Goal: Information Seeking & Learning: Learn about a topic

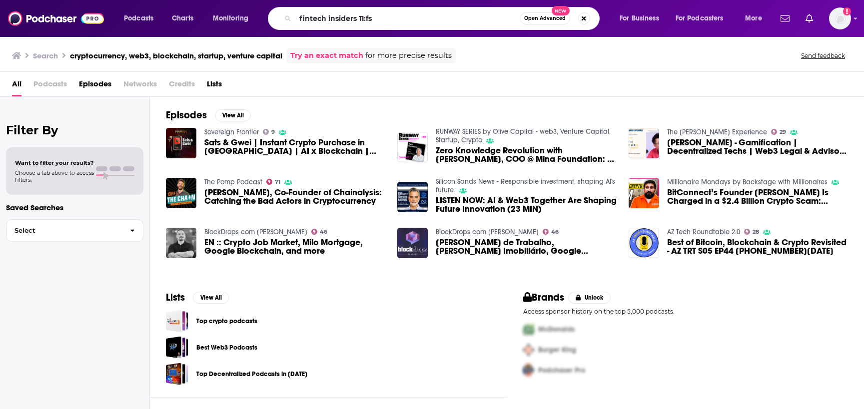
type input "fintech insiders 11:fs"
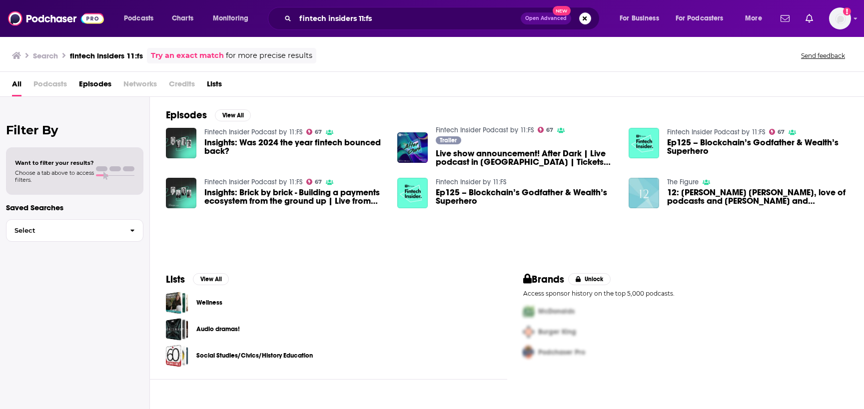
click at [272, 131] on link "Fintech Insider Podcast by 11:FS" at bounding box center [253, 132] width 98 height 8
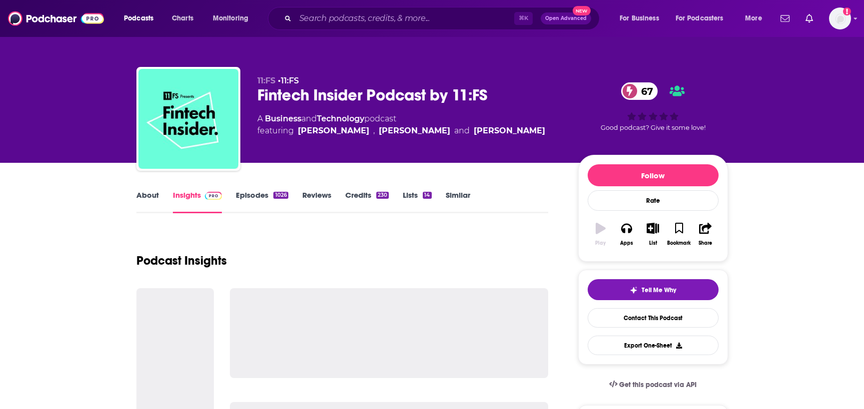
click at [280, 93] on div "Fintech Insider Podcast by 11:FS 67" at bounding box center [409, 94] width 305 height 19
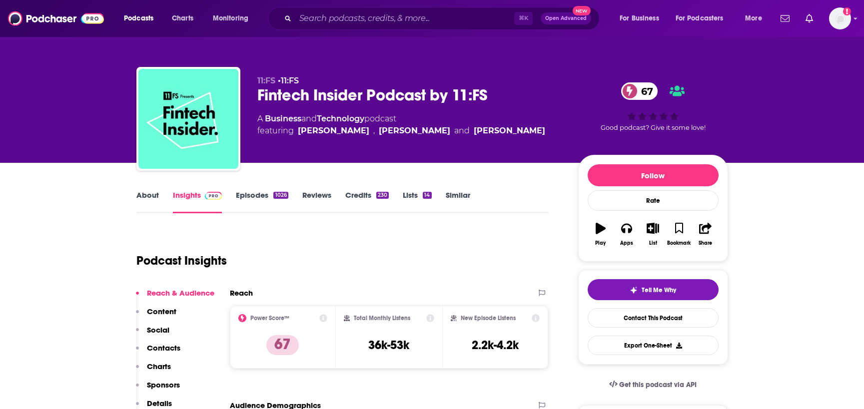
scroll to position [170, 0]
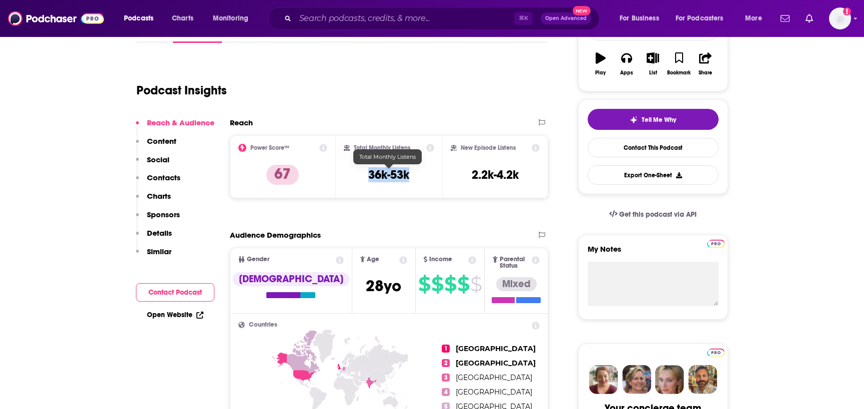
drag, startPoint x: 418, startPoint y: 176, endPoint x: 369, endPoint y: 176, distance: 49.0
click at [369, 176] on div "Total Monthly Listens 36k-53k" at bounding box center [389, 167] width 90 height 46
copy h3 "36k-53k"
click at [242, 60] on div "Podcast Insights" at bounding box center [338, 84] width 404 height 51
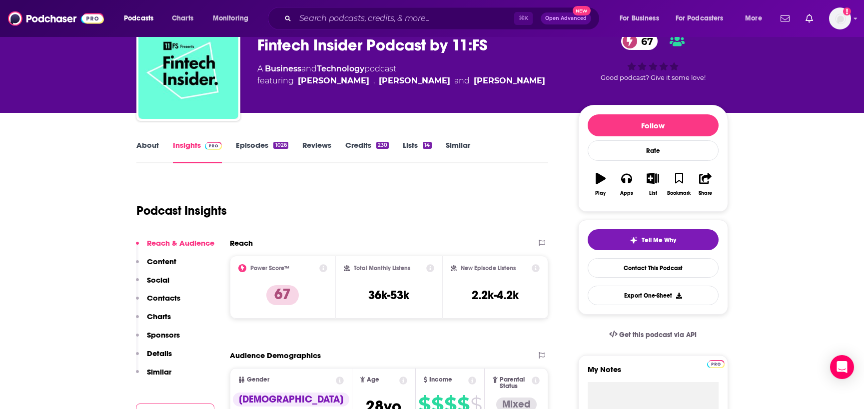
scroll to position [29, 0]
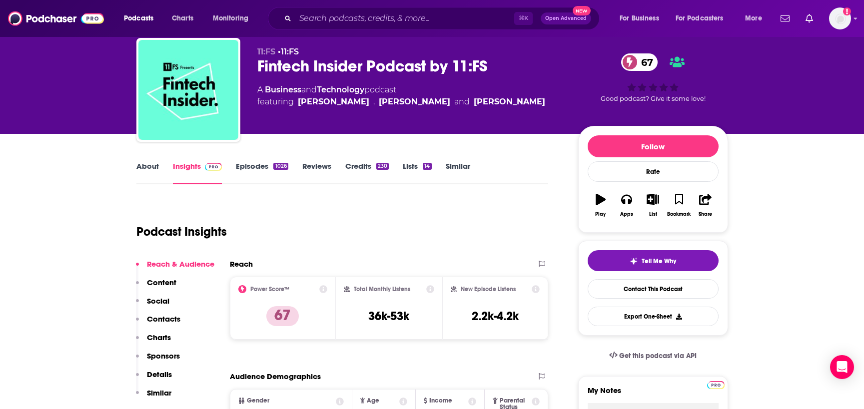
click at [149, 166] on link "About" at bounding box center [147, 172] width 22 height 23
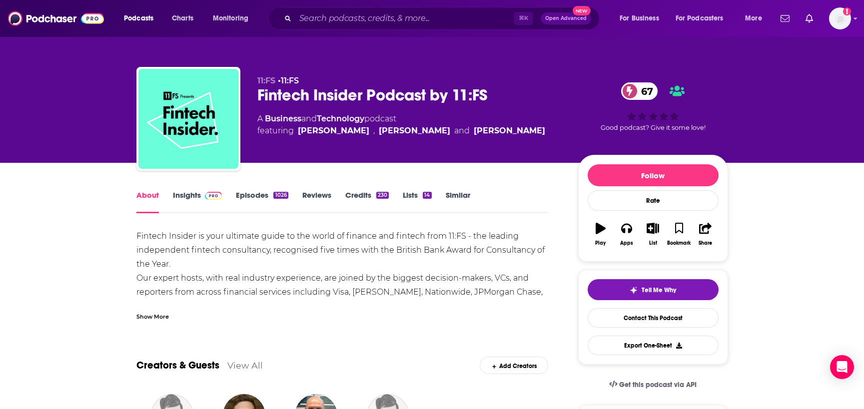
click at [143, 315] on div "Show More" at bounding box center [152, 315] width 32 height 9
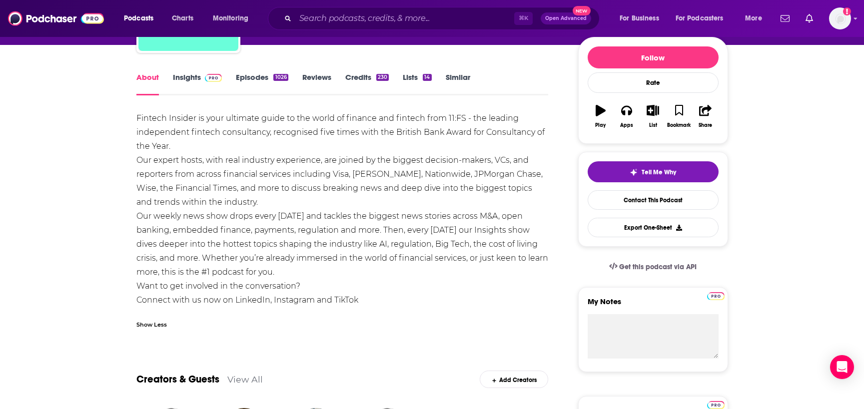
scroll to position [119, 0]
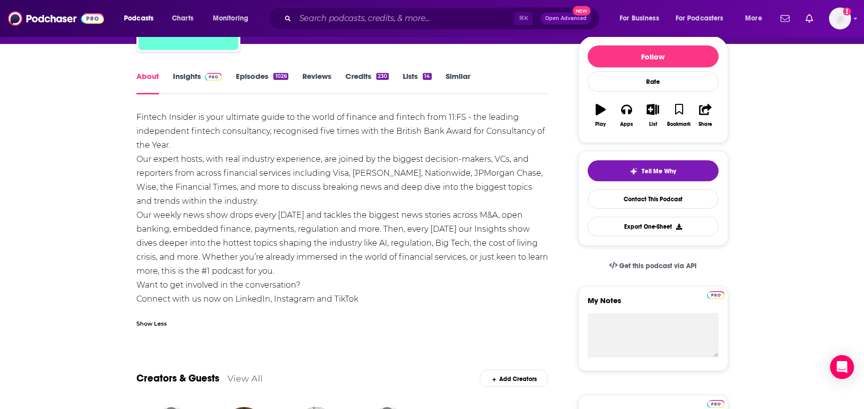
drag, startPoint x: 291, startPoint y: 271, endPoint x: 183, endPoint y: 219, distance: 120.0
click at [183, 219] on div "Fintech Insider is your ultimate guide to the world of finance and fintech from…" at bounding box center [342, 208] width 412 height 196
click at [203, 268] on div "Fintech Insider is your ultimate guide to the world of finance and fintech from…" at bounding box center [342, 208] width 412 height 196
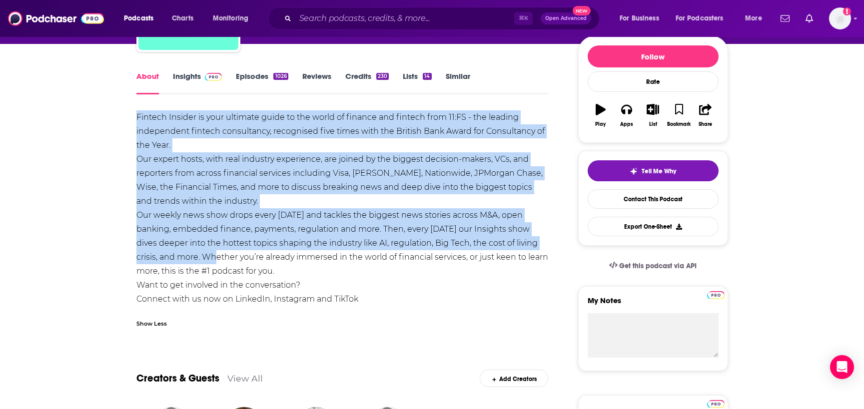
drag, startPoint x: 202, startPoint y: 256, endPoint x: 133, endPoint y: 118, distance: 154.6
copy div "Fintech Insider is your ultimate guide to the world of finance and fintech from…"
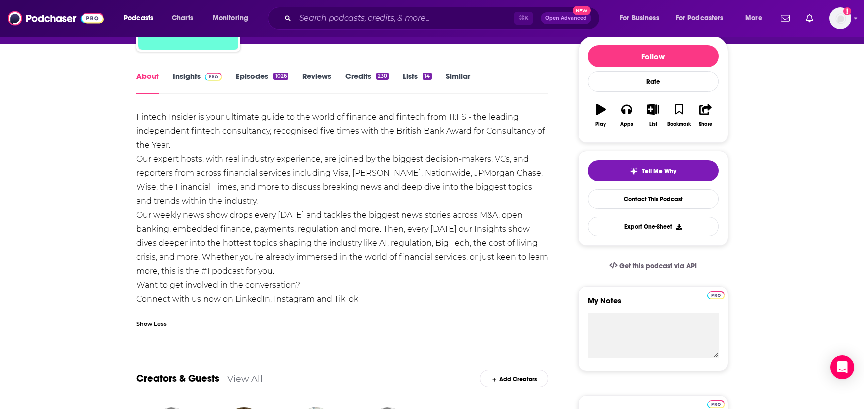
click at [148, 156] on div "Fintech Insider is your ultimate guide to the world of finance and fintech from…" at bounding box center [342, 208] width 412 height 196
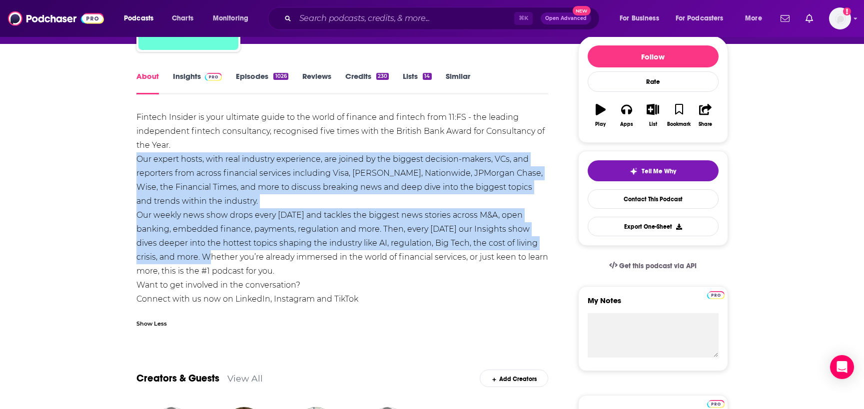
drag, startPoint x: 200, startPoint y: 259, endPoint x: 132, endPoint y: 162, distance: 118.7
copy div "Our expert hosts, with real industry experience, are joined by the biggest deci…"
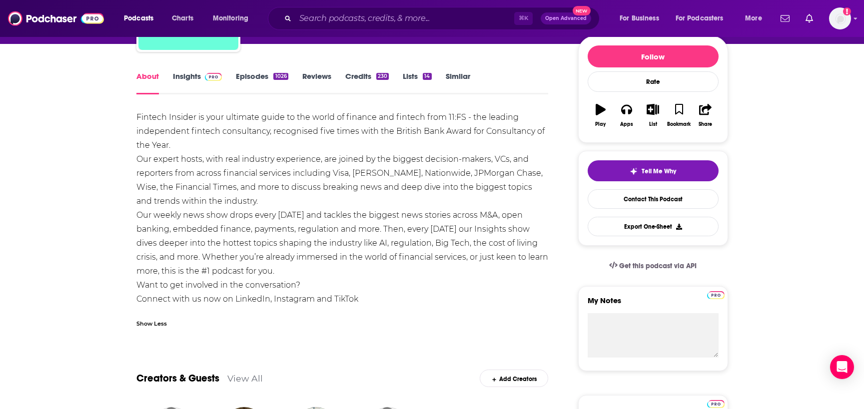
click at [189, 153] on div "Fintech Insider is your ultimate guide to the world of finance and fintech from…" at bounding box center [342, 208] width 412 height 196
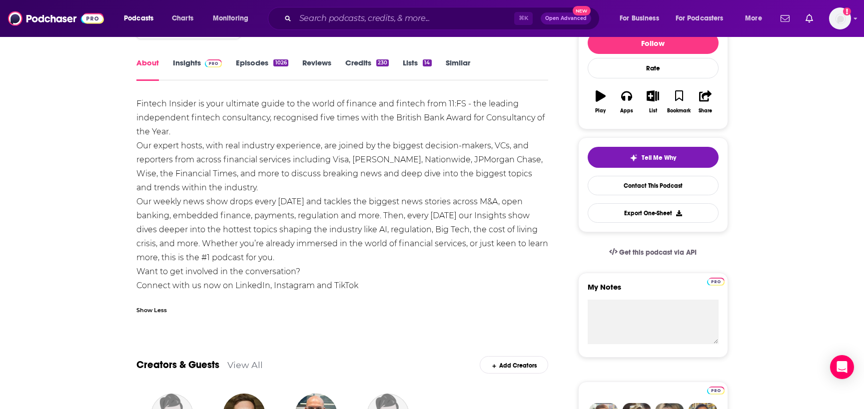
scroll to position [131, 0]
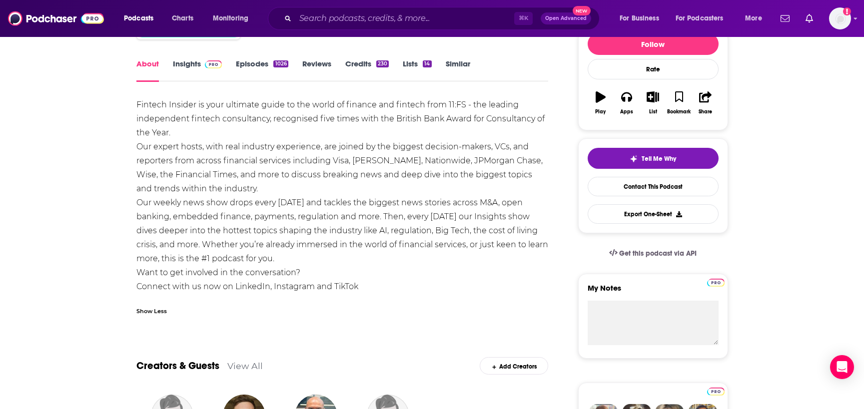
drag, startPoint x: 282, startPoint y: 259, endPoint x: 130, endPoint y: 106, distance: 215.5
copy div "Fintech Insider is your ultimate guide to the world of finance and fintech from…"
